Goal: Information Seeking & Learning: Learn about a topic

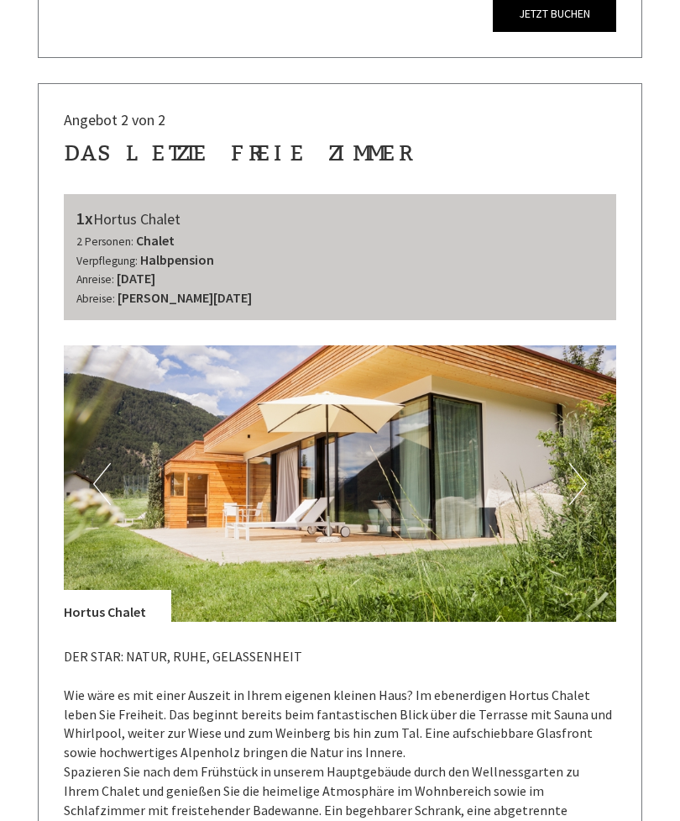
scroll to position [1951, 0]
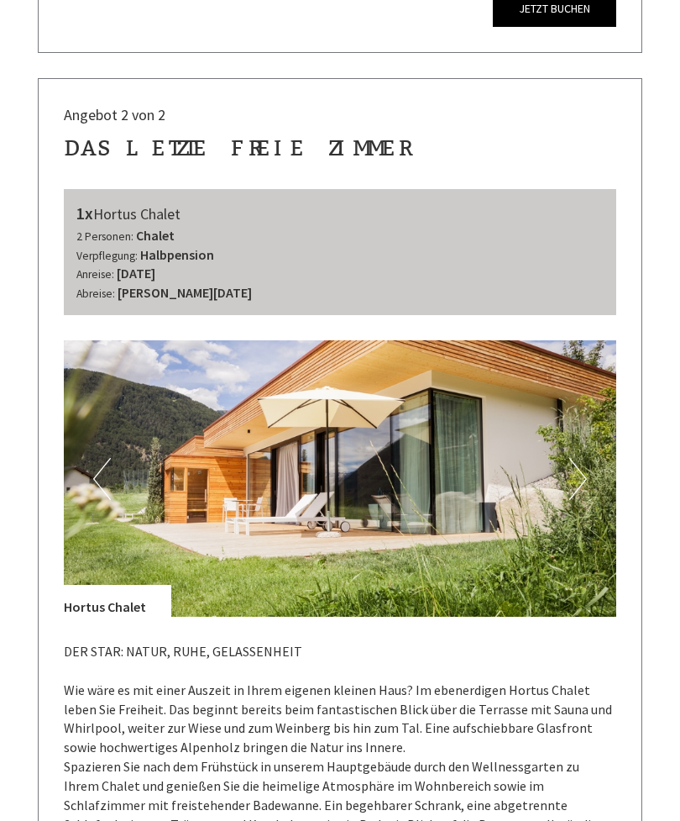
click at [590, 447] on img at bounding box center [340, 478] width 553 height 276
click at [577, 458] on button "Next" at bounding box center [579, 479] width 18 height 42
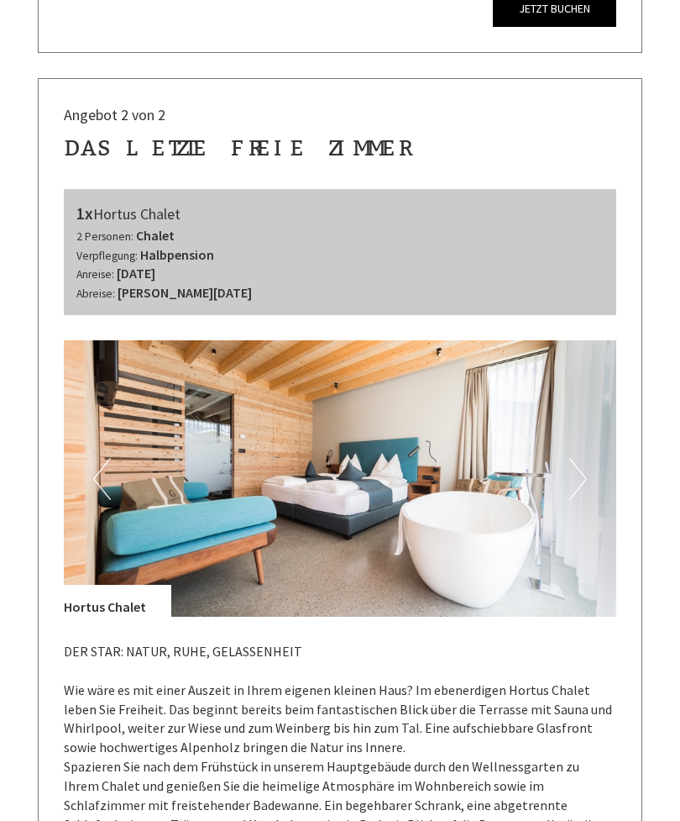
click at [584, 458] on button "Next" at bounding box center [579, 479] width 18 height 42
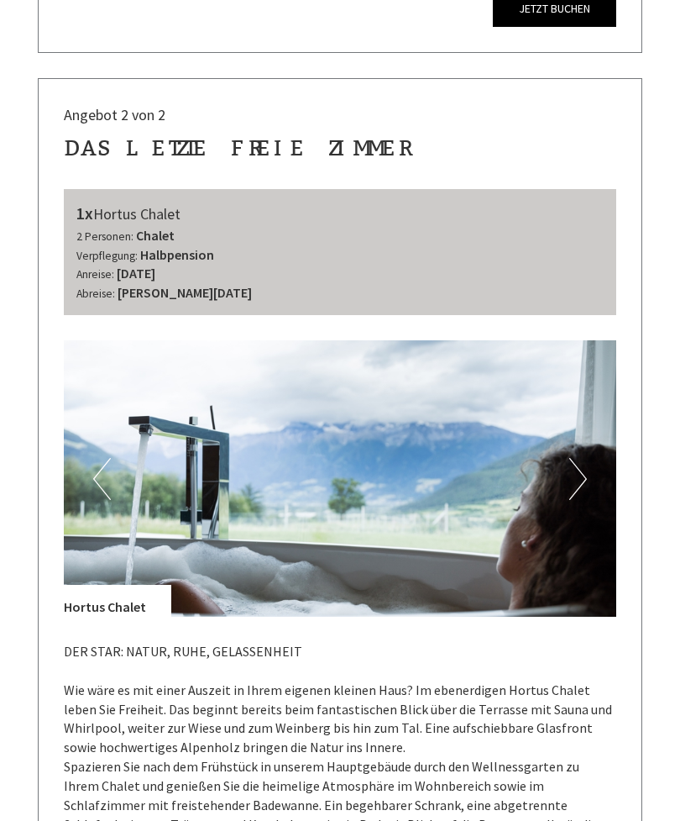
click at [581, 458] on button "Next" at bounding box center [579, 479] width 18 height 42
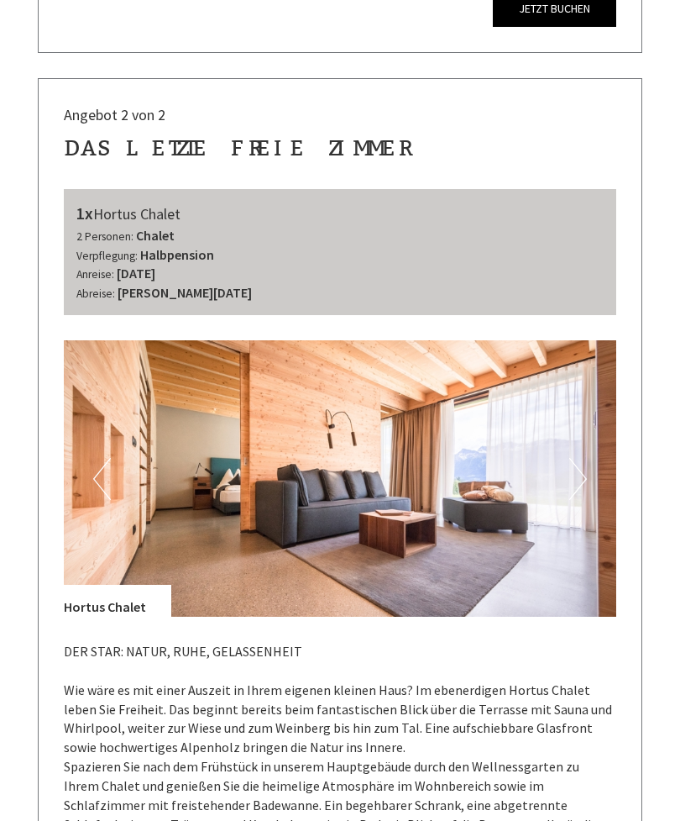
click at [584, 458] on button "Next" at bounding box center [579, 479] width 18 height 42
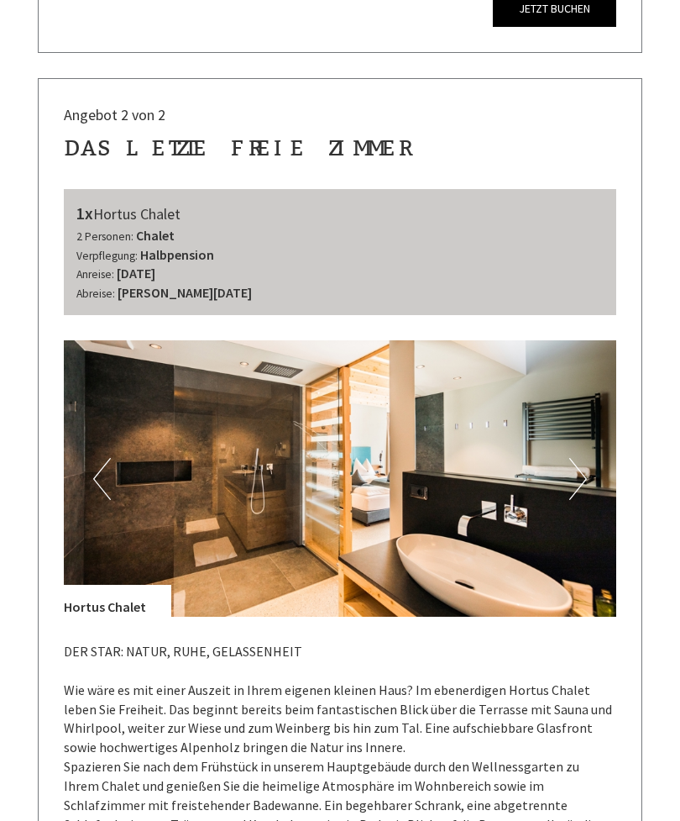
click at [577, 458] on button "Next" at bounding box center [579, 479] width 18 height 42
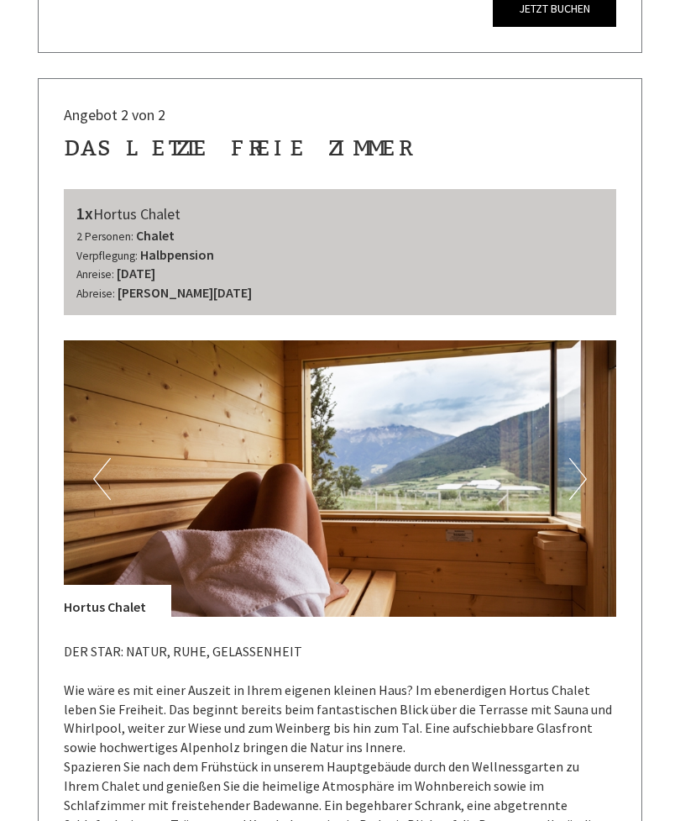
click at [578, 458] on button "Next" at bounding box center [579, 479] width 18 height 42
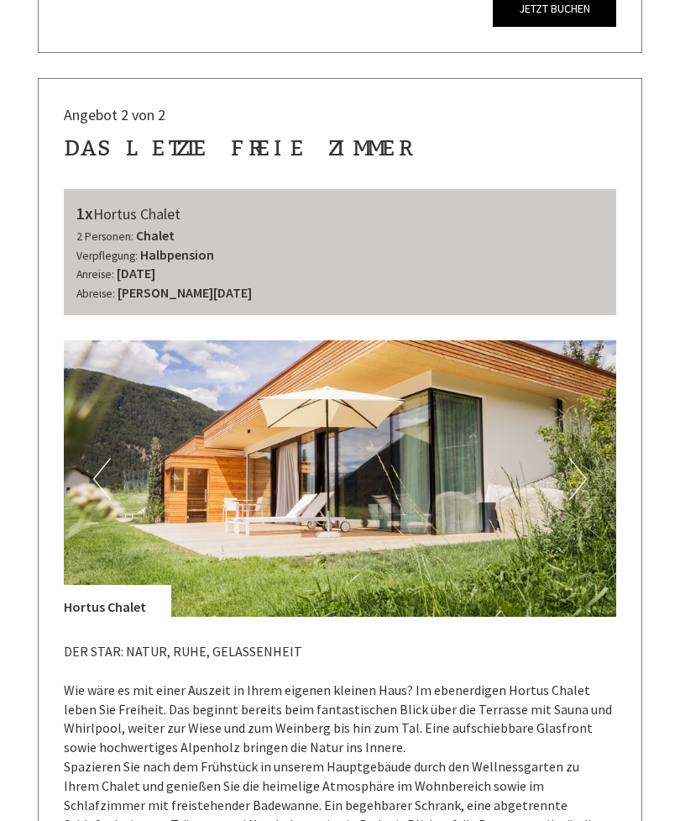
click at [580, 463] on button "Next" at bounding box center [579, 479] width 18 height 42
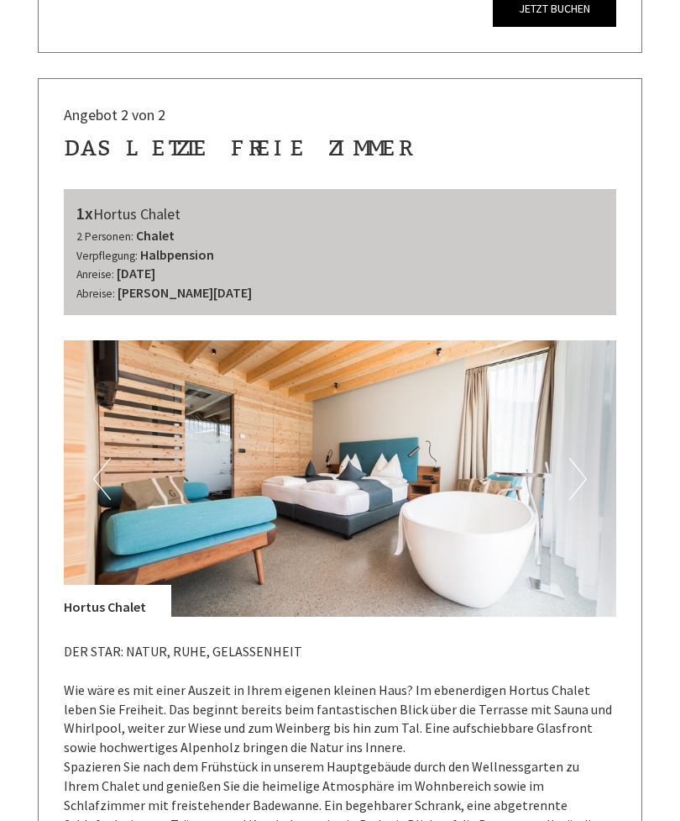
click at [586, 458] on button "Next" at bounding box center [579, 479] width 18 height 42
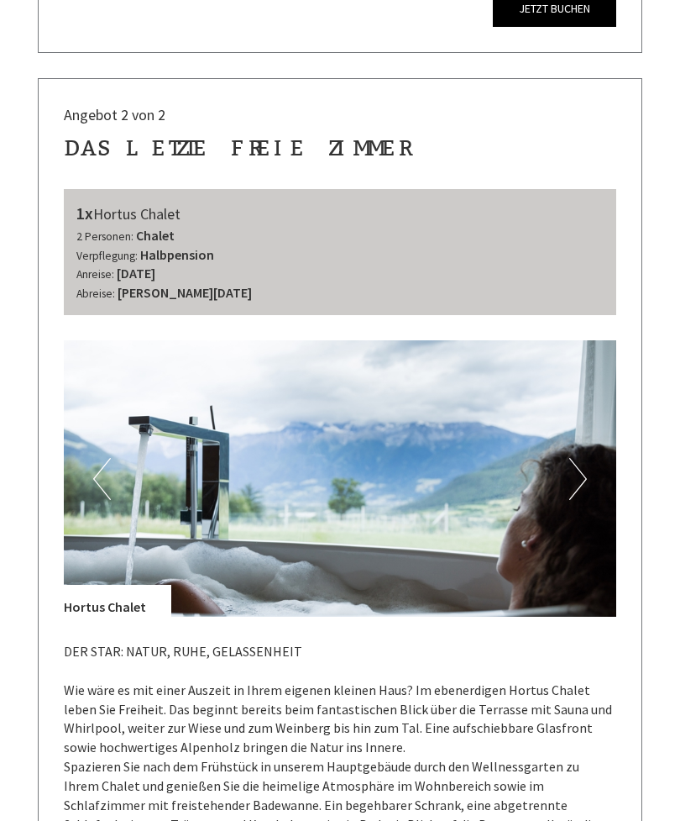
click at [585, 463] on button "Next" at bounding box center [579, 479] width 18 height 42
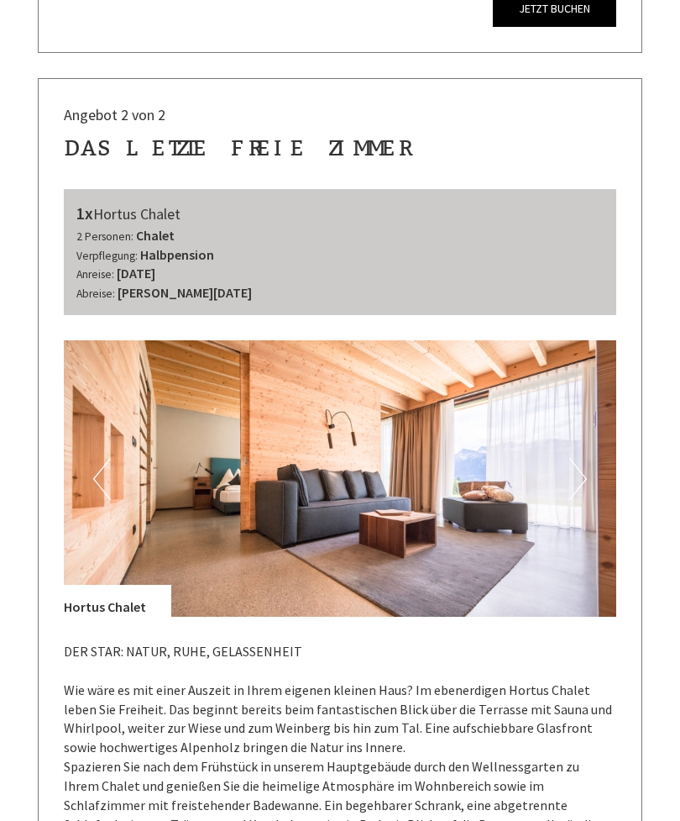
click at [580, 465] on button "Next" at bounding box center [579, 479] width 18 height 42
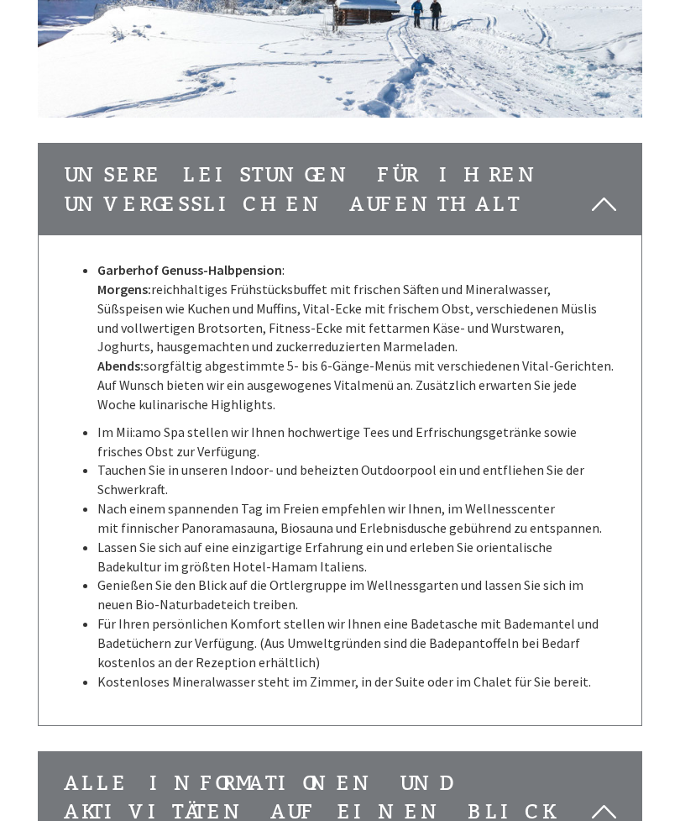
scroll to position [3698, 0]
click at [580, 538] on li "Lassen Sie sich auf eine einzigartige Erfahrung ein und erleben Sie orientalisc…" at bounding box center [356, 557] width 519 height 39
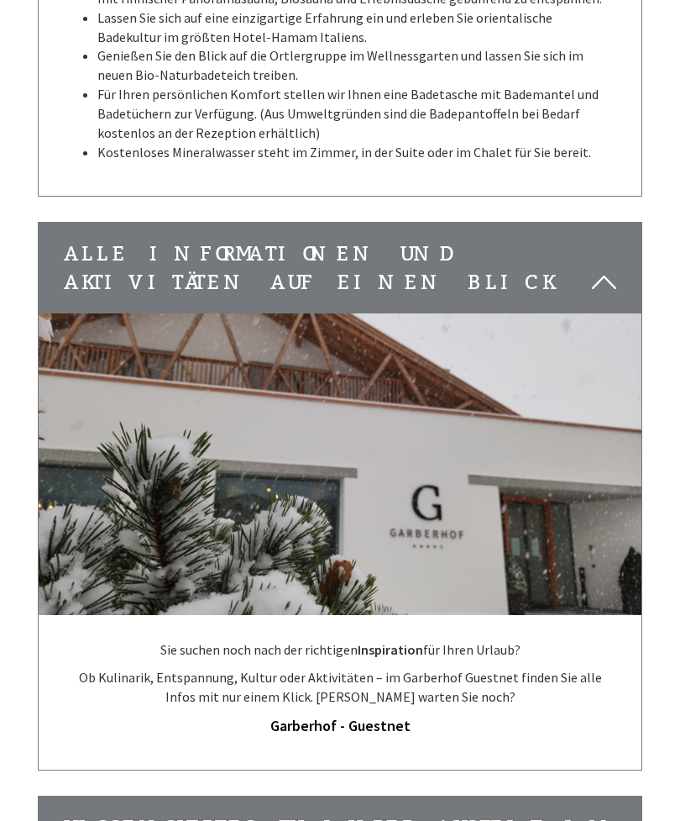
scroll to position [4240, 0]
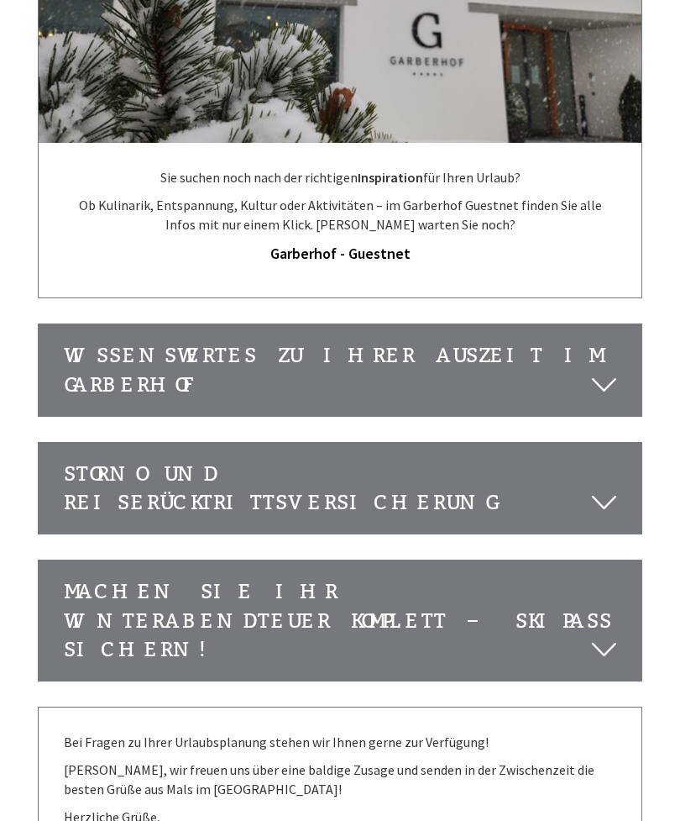
click at [90, 444] on div "Storno und Reiserücktrittsversicherung" at bounding box center [340, 490] width 603 height 92
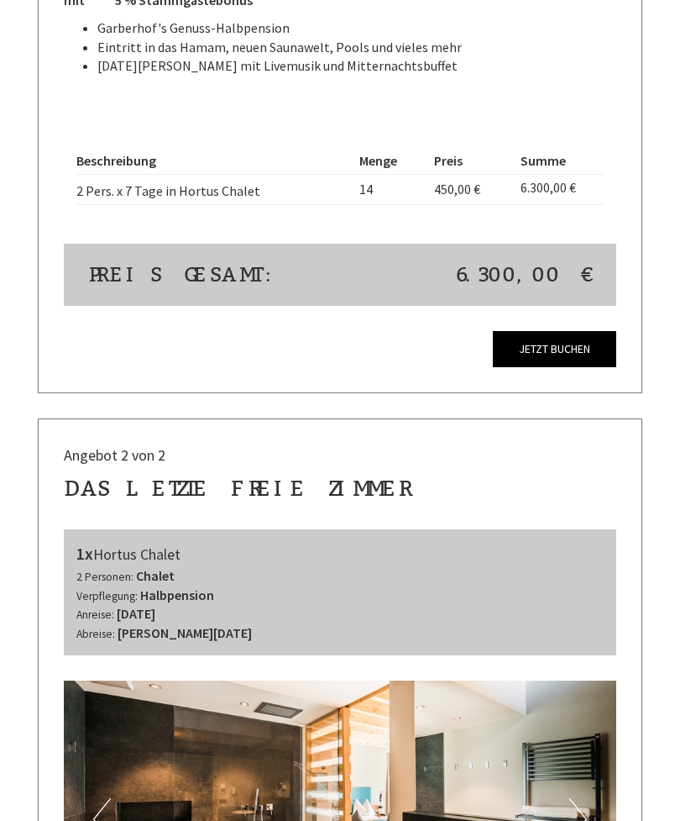
scroll to position [1608, 0]
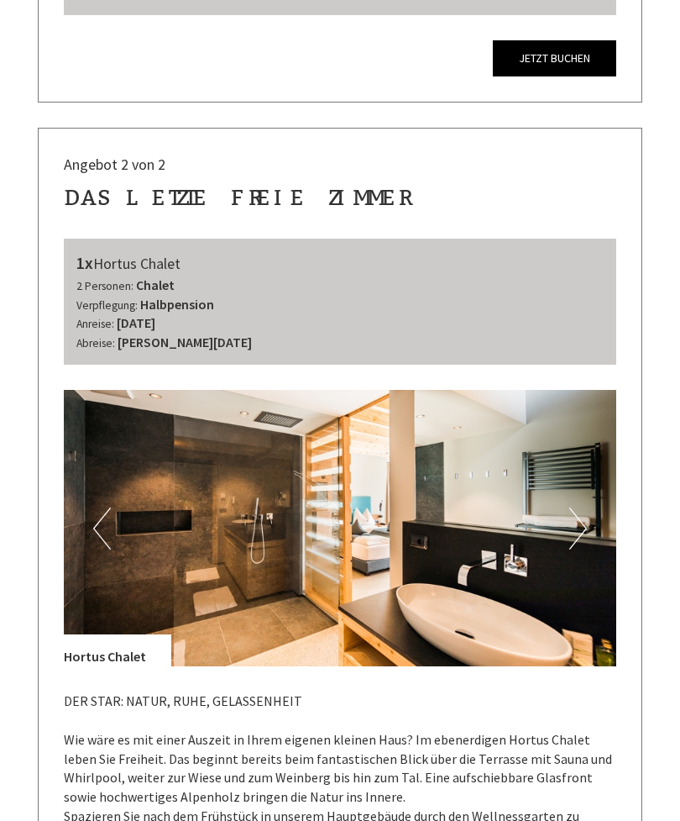
click at [584, 508] on button "Next" at bounding box center [579, 529] width 18 height 42
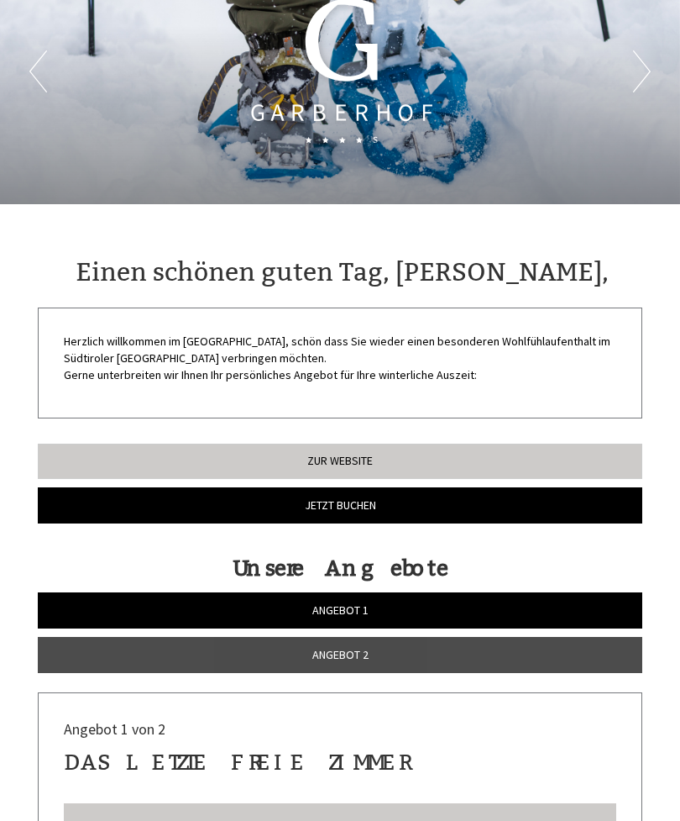
scroll to position [0, 0]
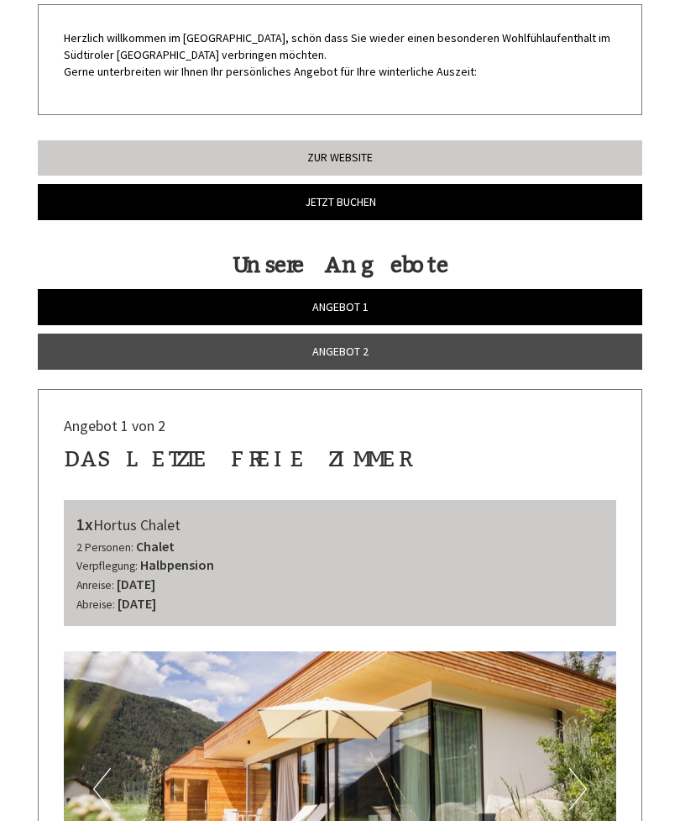
click at [76, 300] on link "Angebot 1" at bounding box center [340, 307] width 605 height 36
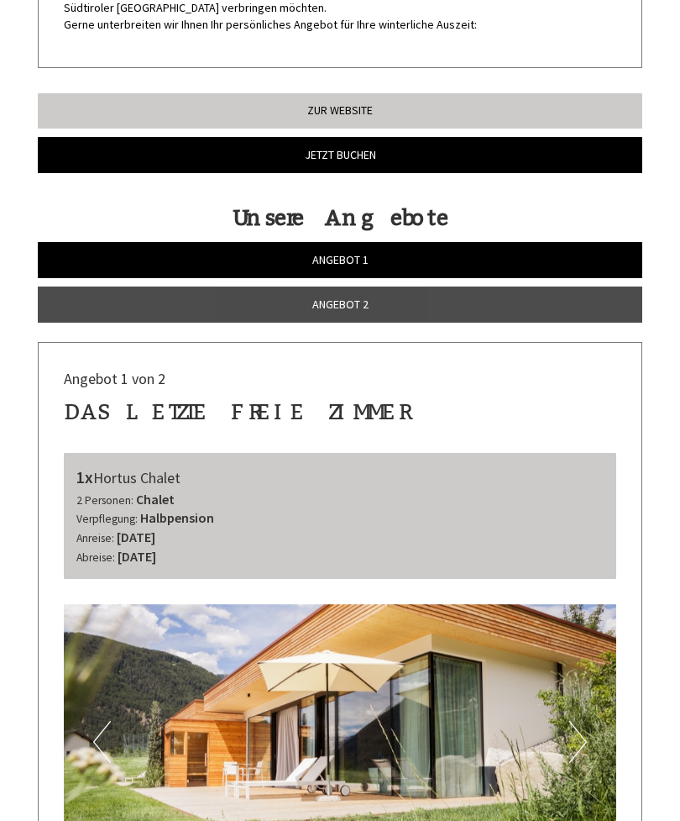
click at [76, 309] on link "Angebot 2" at bounding box center [340, 304] width 605 height 36
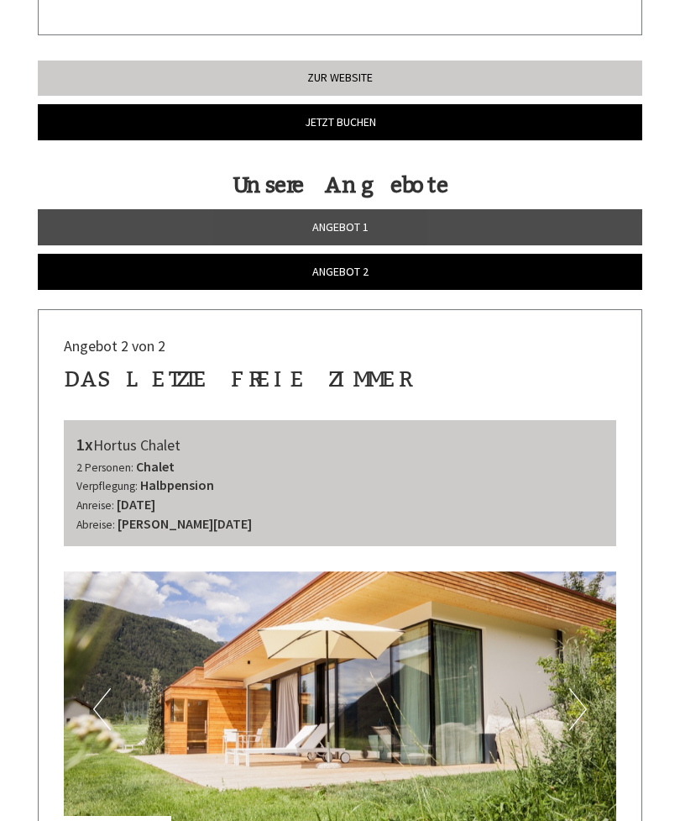
scroll to position [444, 0]
